Goal: Information Seeking & Learning: Learn about a topic

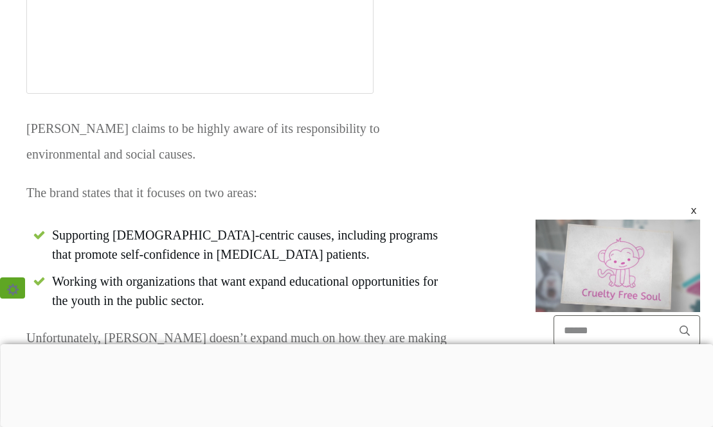
scroll to position [14532, 0]
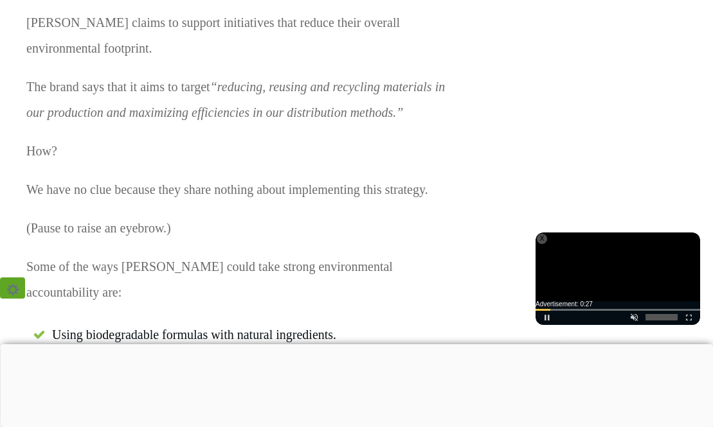
scroll to position [14477, 0]
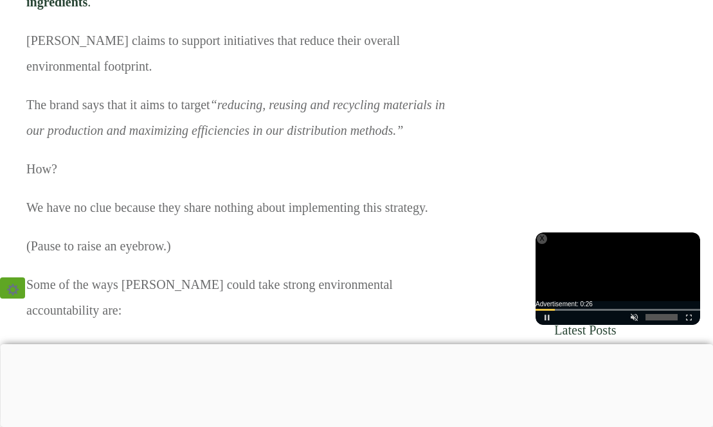
copy ul "Using Responsibly Sourced Palm Oil (RSPO certified)."
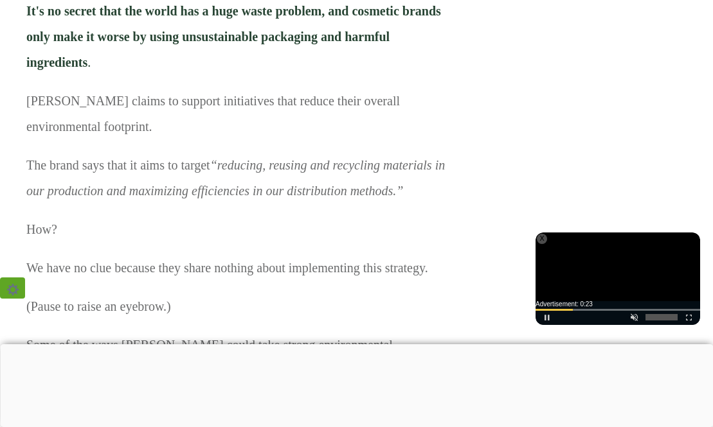
scroll to position [14334, 0]
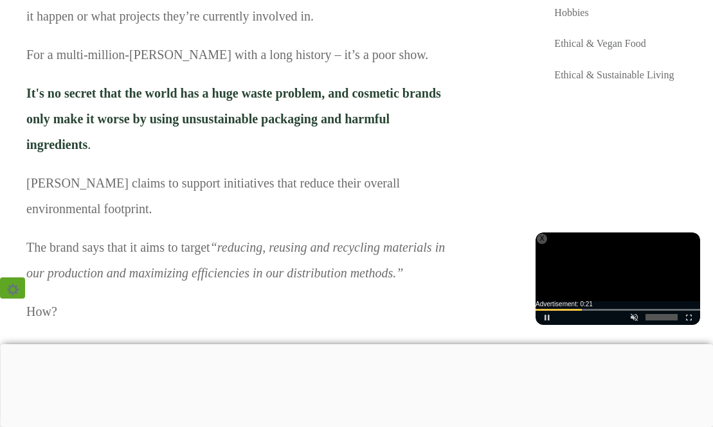
drag, startPoint x: 23, startPoint y: 173, endPoint x: 41, endPoint y: 196, distance: 29.3
drag, startPoint x: 49, startPoint y: 200, endPoint x: 28, endPoint y: 174, distance: 33.8
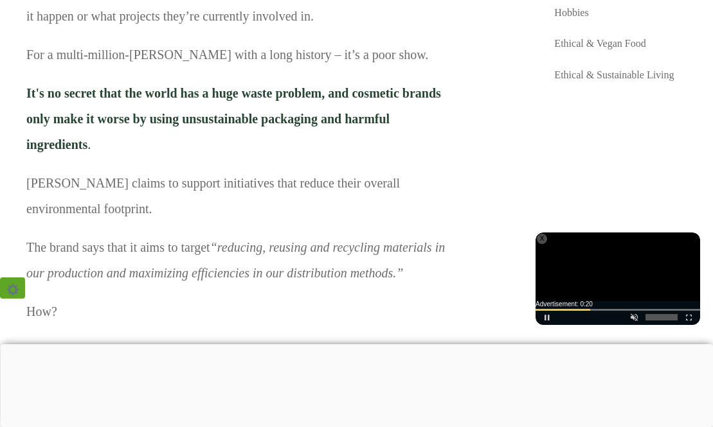
copy p "Some of the ways [PERSON_NAME] could take strong environmental accountability a…"
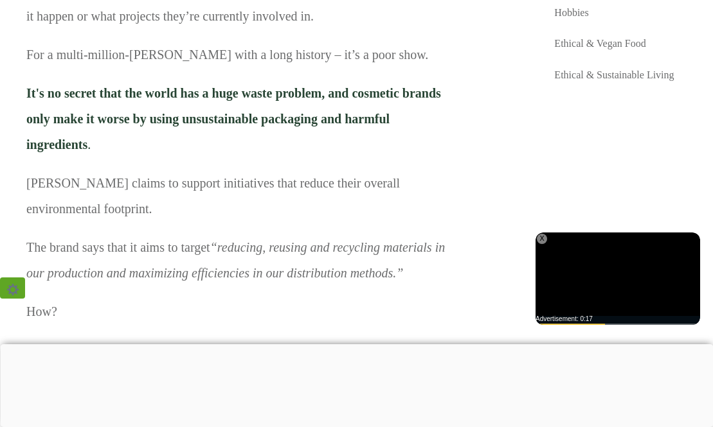
click at [542, 238] on div "X" at bounding box center [542, 239] width 10 height 10
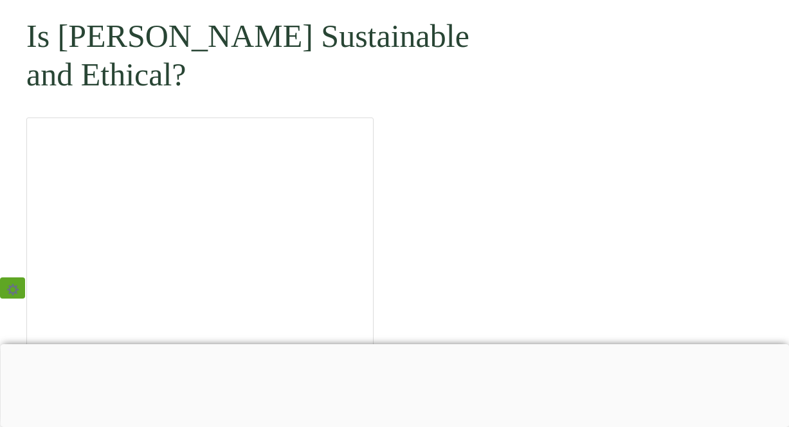
scroll to position [12488, 0]
